Goal: Find specific page/section: Find specific page/section

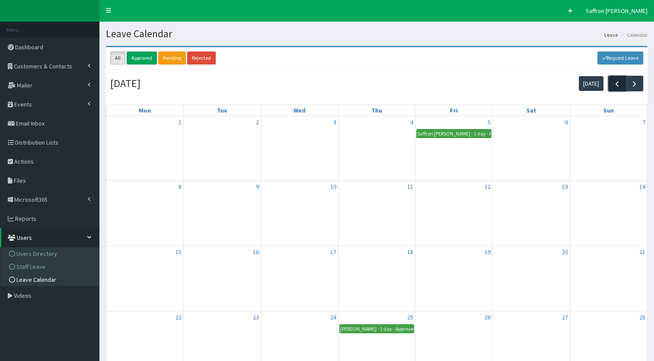
click at [618, 84] on span "button" at bounding box center [617, 83] width 9 height 9
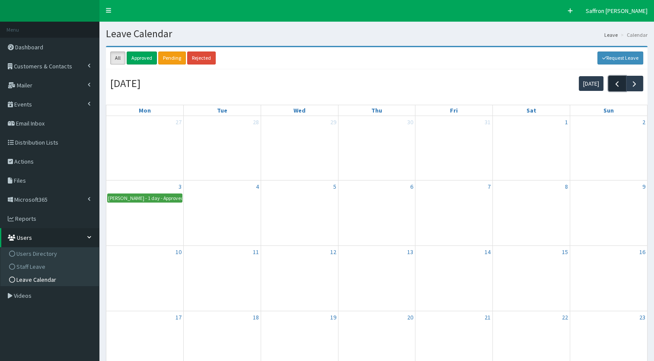
click at [618, 84] on span "button" at bounding box center [617, 83] width 9 height 9
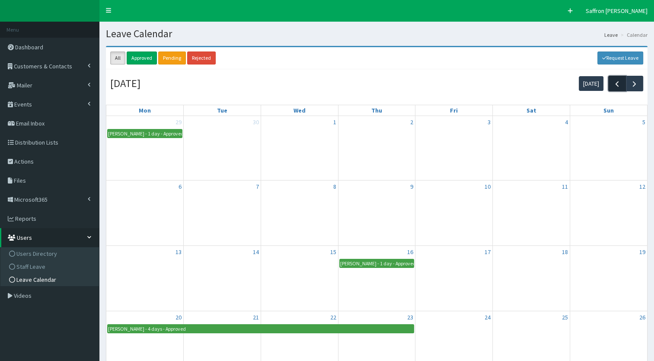
click at [618, 84] on span "button" at bounding box center [617, 83] width 9 height 9
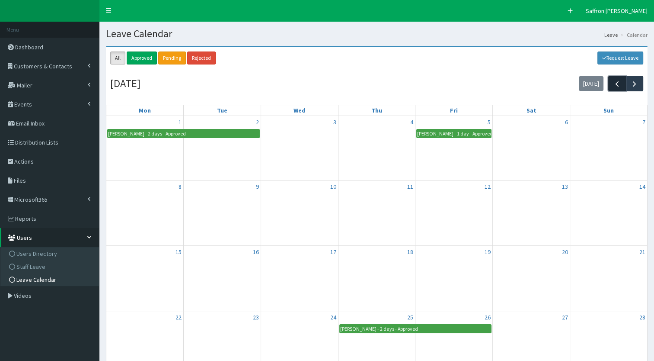
click at [618, 84] on span "button" at bounding box center [617, 83] width 9 height 9
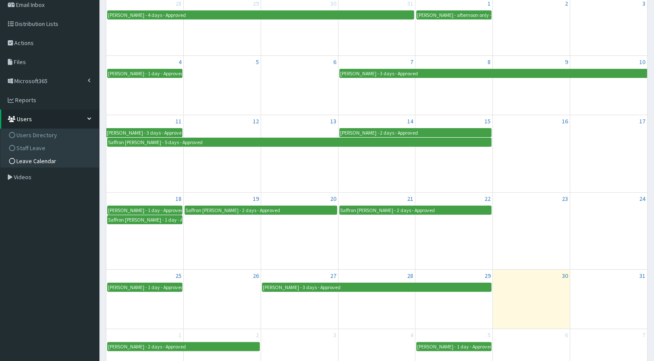
scroll to position [52, 0]
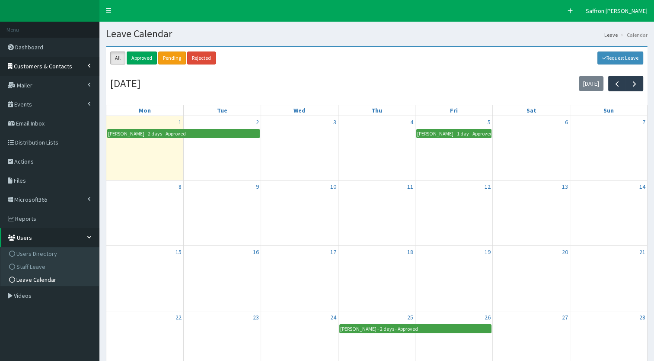
click at [58, 63] on span "Customers & Contacts" at bounding box center [43, 66] width 58 height 8
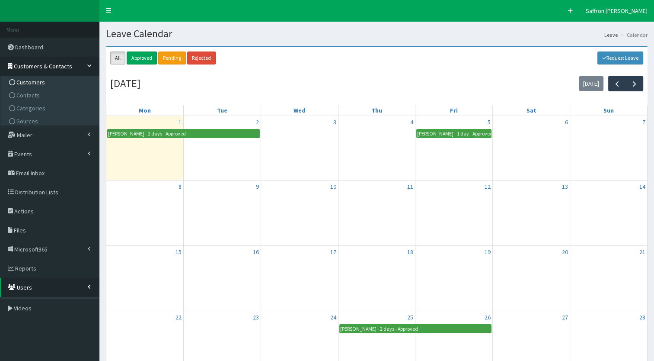
click at [31, 87] on link "Customers" at bounding box center [51, 82] width 96 height 13
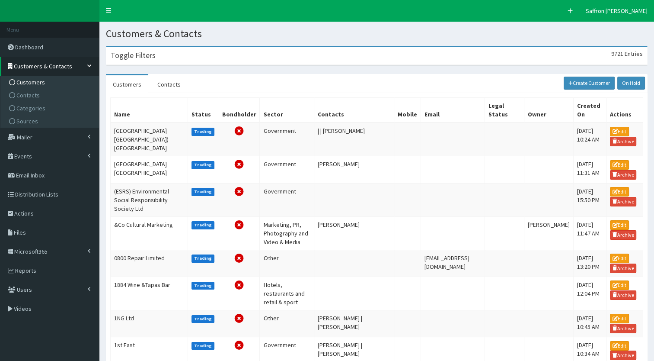
click at [186, 67] on section "Toggle Filters 9721 Entries Name Mobile Author Please select an option Develope…" at bounding box center [376, 347] width 555 height 616
click at [183, 62] on div "Toggle Filters 9721 Entries" at bounding box center [376, 56] width 541 height 18
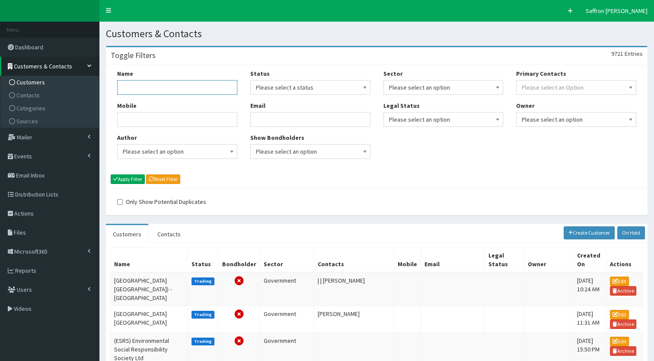
click at [173, 89] on input "Name" at bounding box center [177, 87] width 120 height 15
type input "wishh"
click at [111, 174] on button "Apply Filter" at bounding box center [128, 179] width 34 height 10
